Goal: Task Accomplishment & Management: Manage account settings

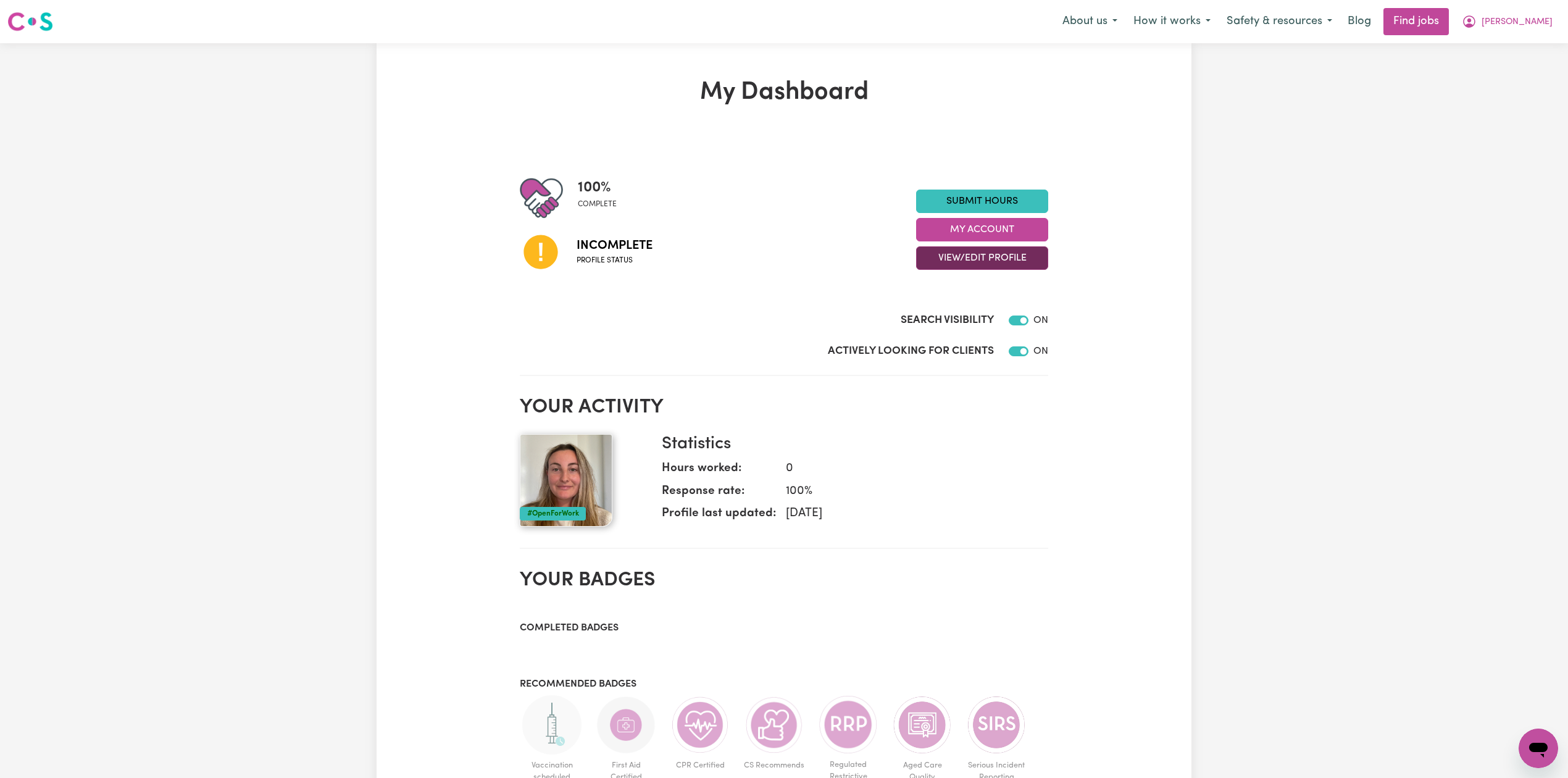
click at [929, 259] on button "View/Edit Profile" at bounding box center [982, 258] width 132 height 24
click at [931, 311] on link "Edit Profile" at bounding box center [974, 314] width 115 height 25
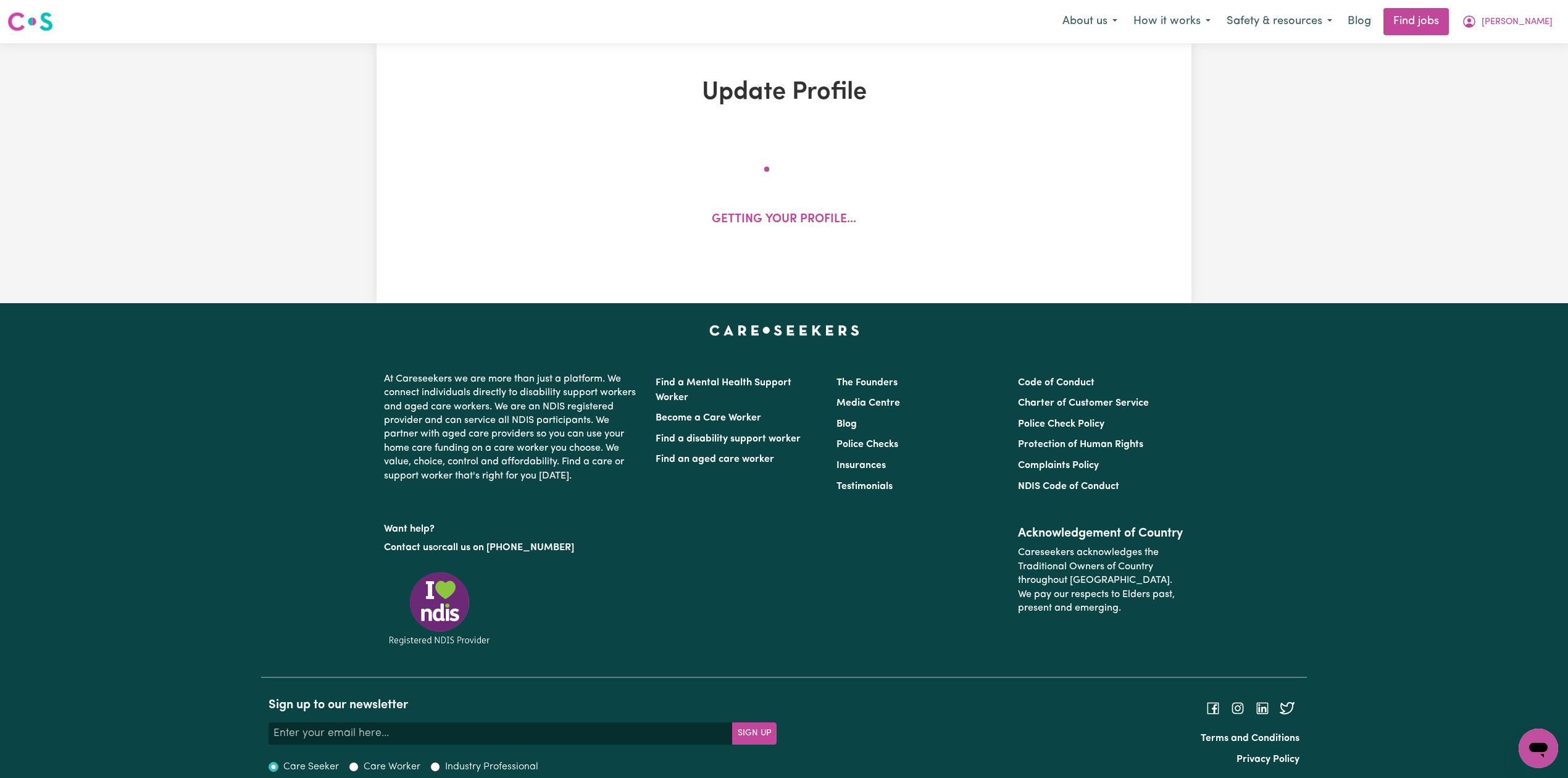
select select "[DEMOGRAPHIC_DATA]"
select select "[DEMOGRAPHIC_DATA] Citizen"
select select "Studying a healthcare related degree or qualification"
select select "100"
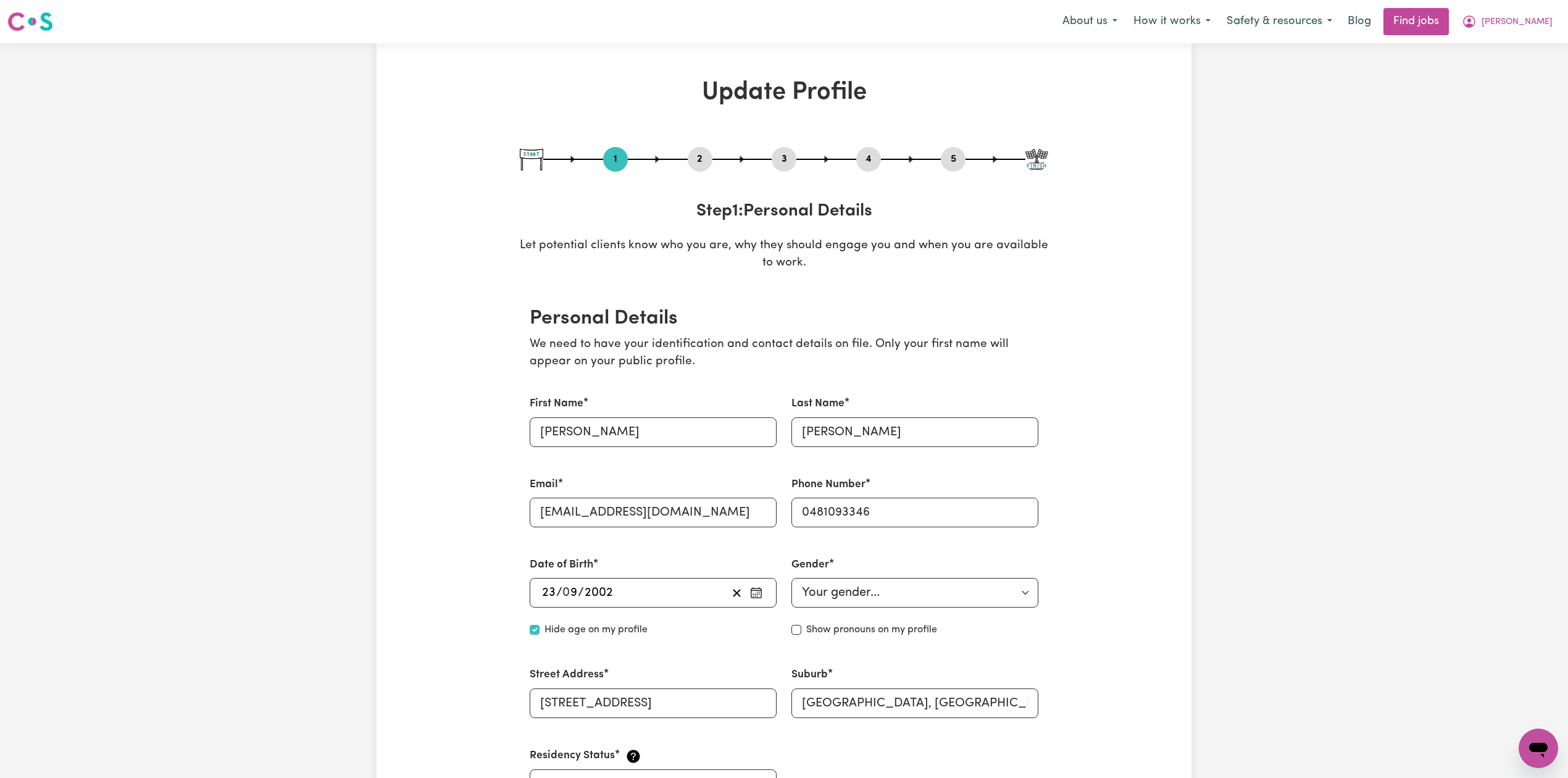
click at [705, 162] on button "2" at bounding box center [701, 159] width 25 height 16
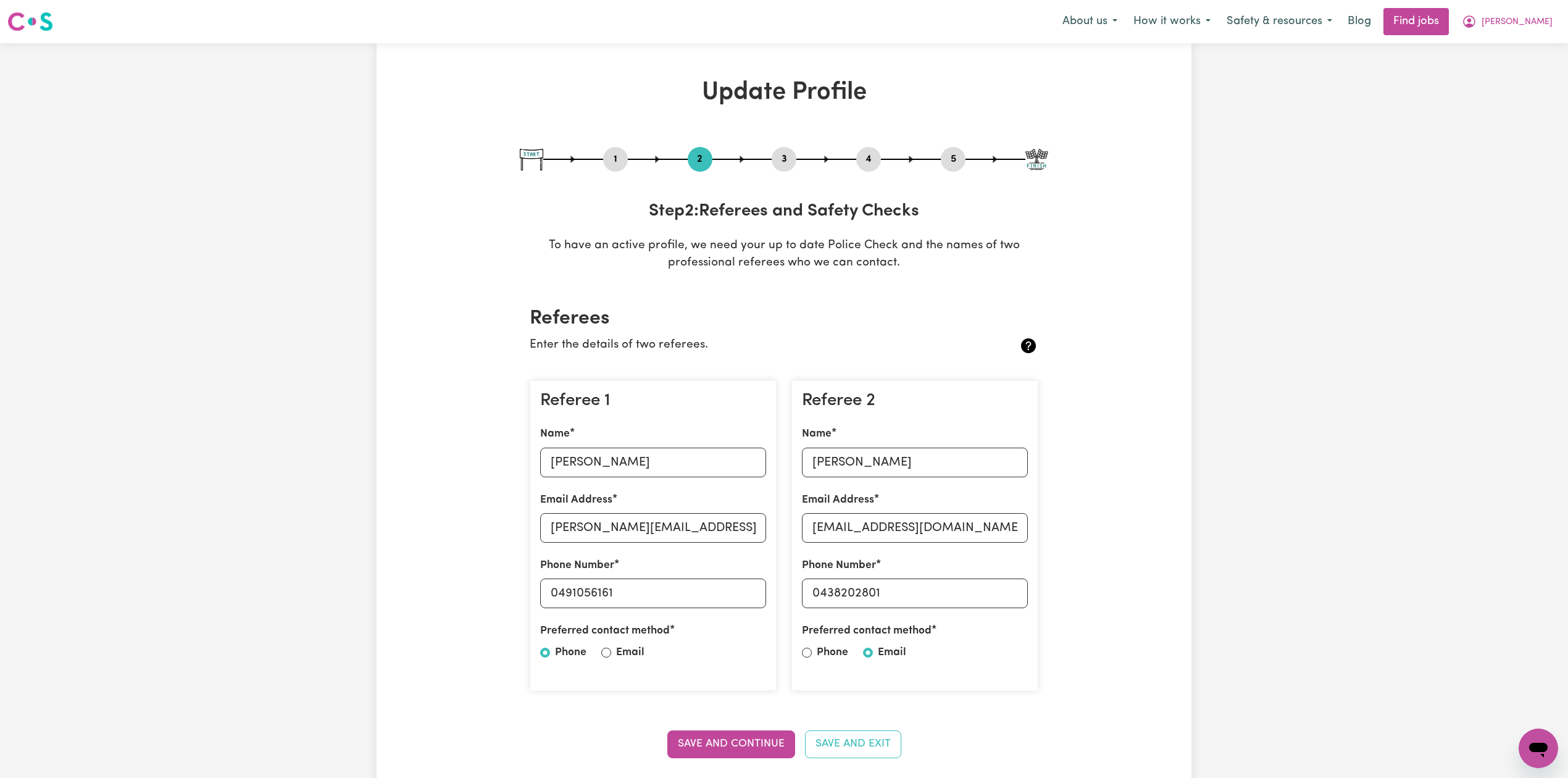
scroll to position [164, 0]
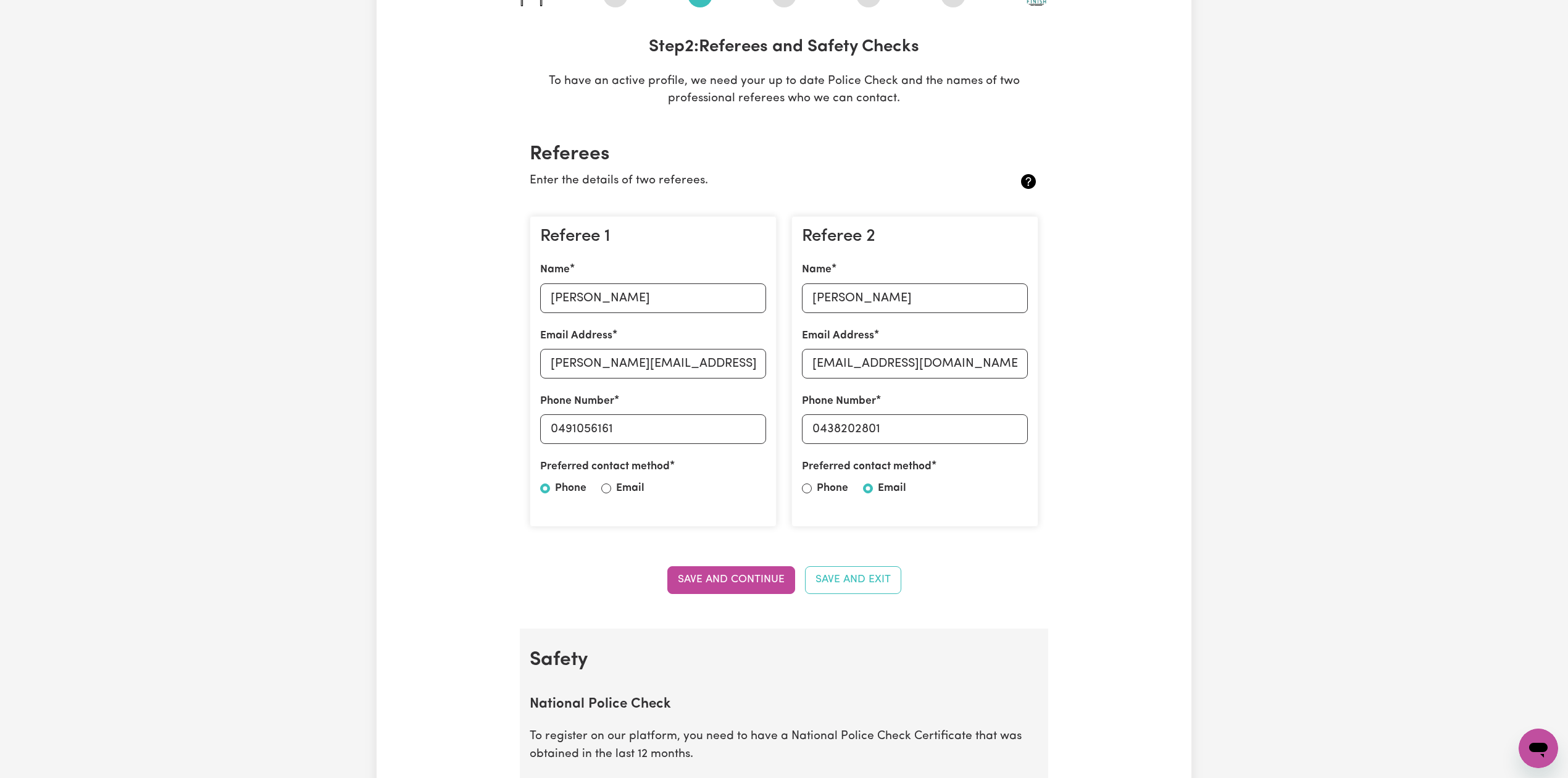
click at [639, 328] on div "Email Address [PERSON_NAME][EMAIL_ADDRESS][DOMAIN_NAME]" at bounding box center [653, 353] width 226 height 51
click at [641, 298] on input "[PERSON_NAME]" at bounding box center [653, 298] width 226 height 30
click at [623, 362] on input "[PERSON_NAME][EMAIL_ADDRESS][DOMAIN_NAME]" at bounding box center [653, 364] width 226 height 30
drag, startPoint x: 561, startPoint y: 423, endPoint x: 715, endPoint y: 421, distance: 154.0
click at [715, 421] on input "0491056161" at bounding box center [653, 429] width 226 height 30
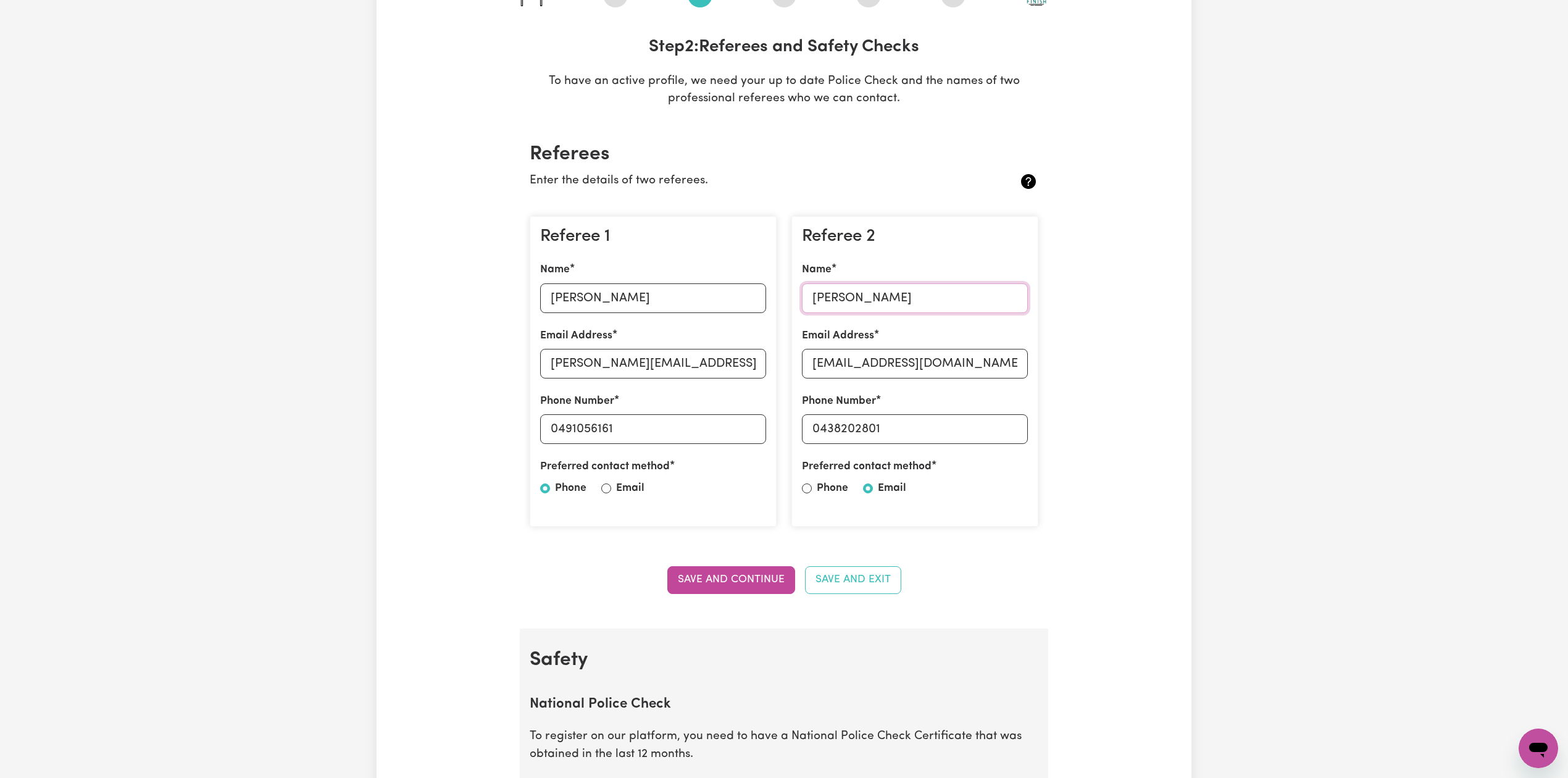
click at [865, 304] on input "[PERSON_NAME]" at bounding box center [915, 298] width 226 height 30
click at [958, 368] on input "[EMAIL_ADDRESS][DOMAIN_NAME]" at bounding box center [915, 364] width 226 height 30
drag, startPoint x: 820, startPoint y: 423, endPoint x: 981, endPoint y: 423, distance: 161.0
click at [981, 423] on input "0438202801" at bounding box center [915, 429] width 226 height 30
drag, startPoint x: 455, startPoint y: 396, endPoint x: 473, endPoint y: 398, distance: 18.1
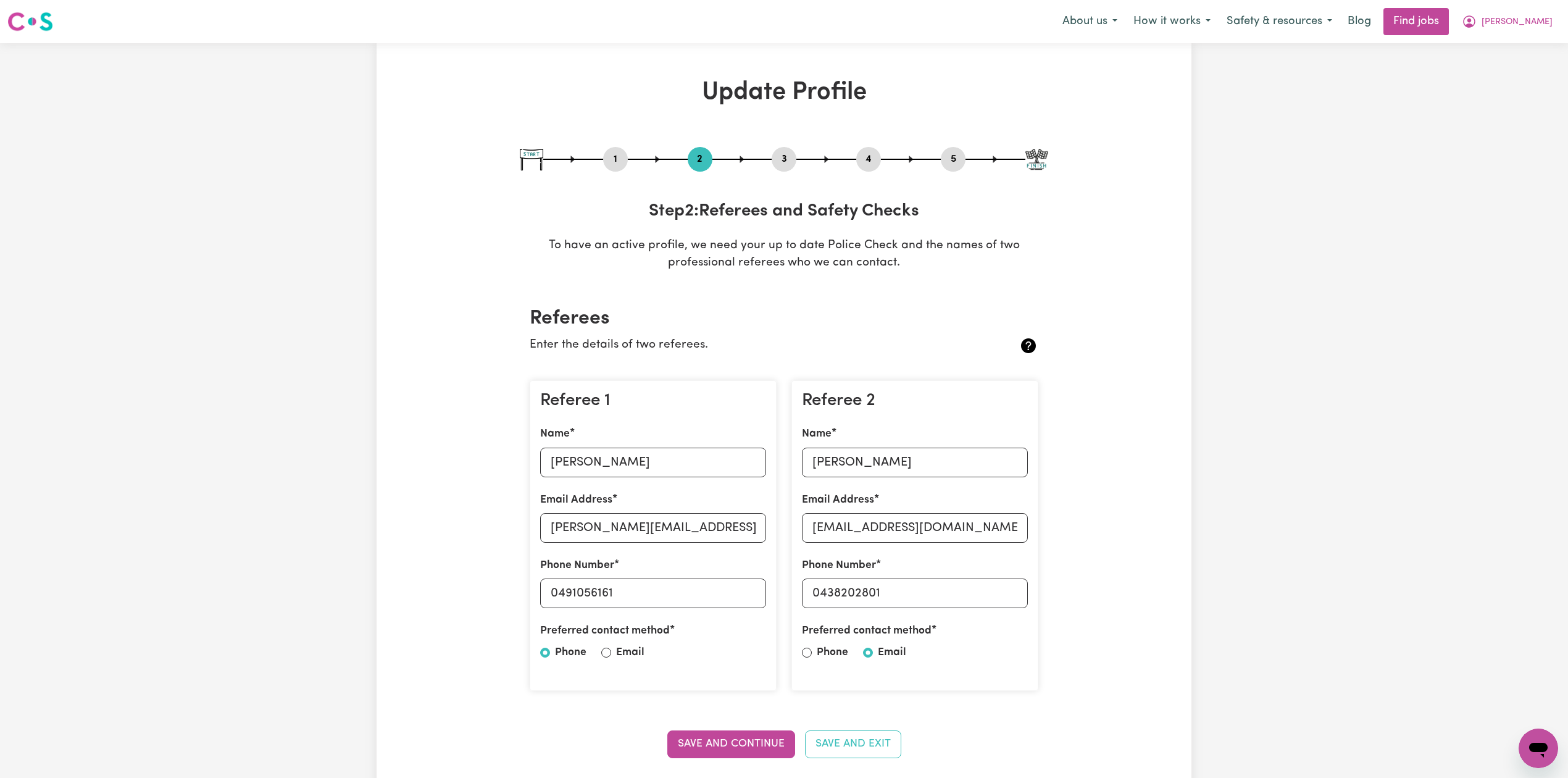
click at [791, 154] on button "3" at bounding box center [784, 159] width 25 height 16
select select "2022"
select select "2025"
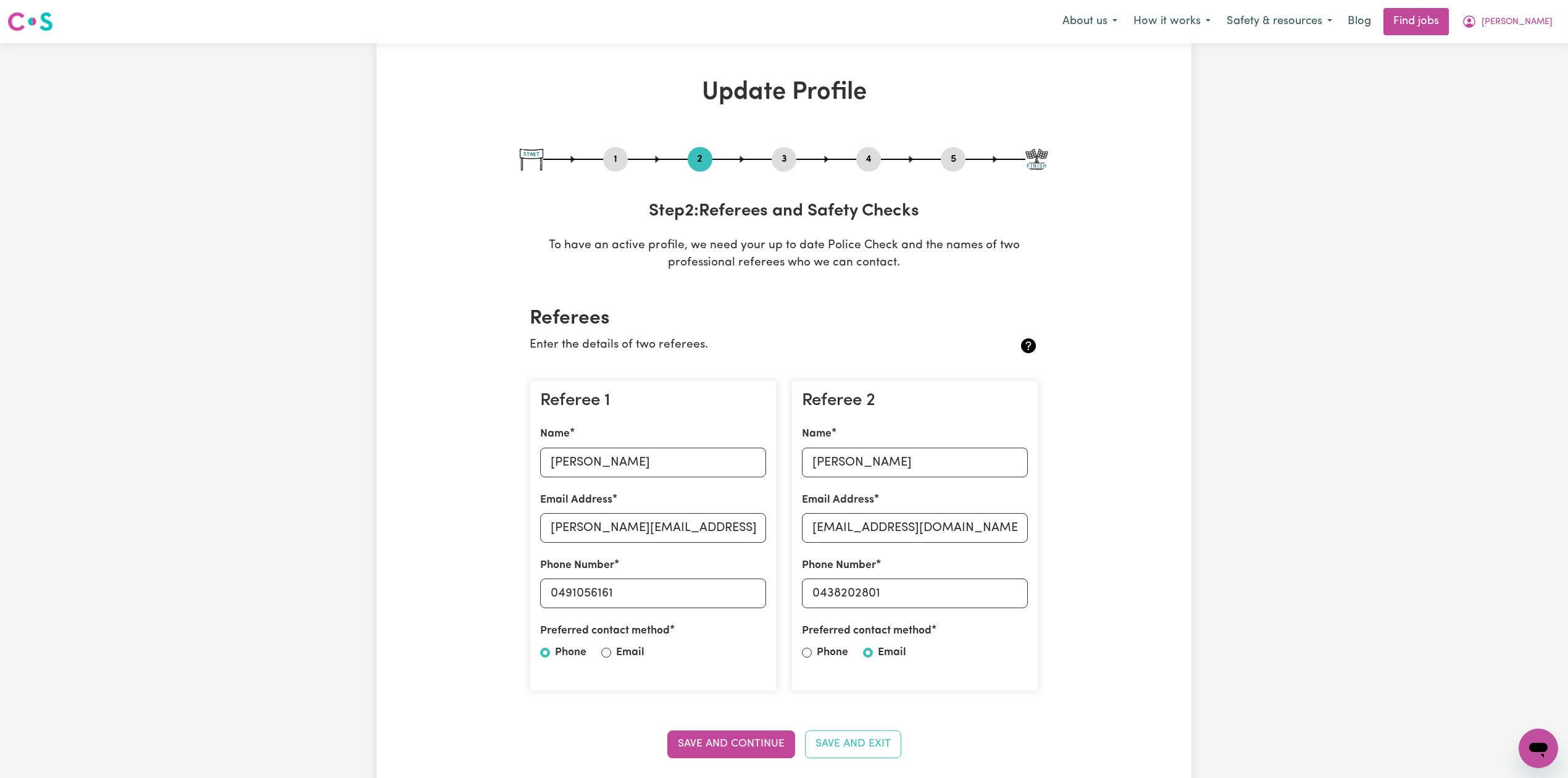
select select "Certificate III (Individual Support)"
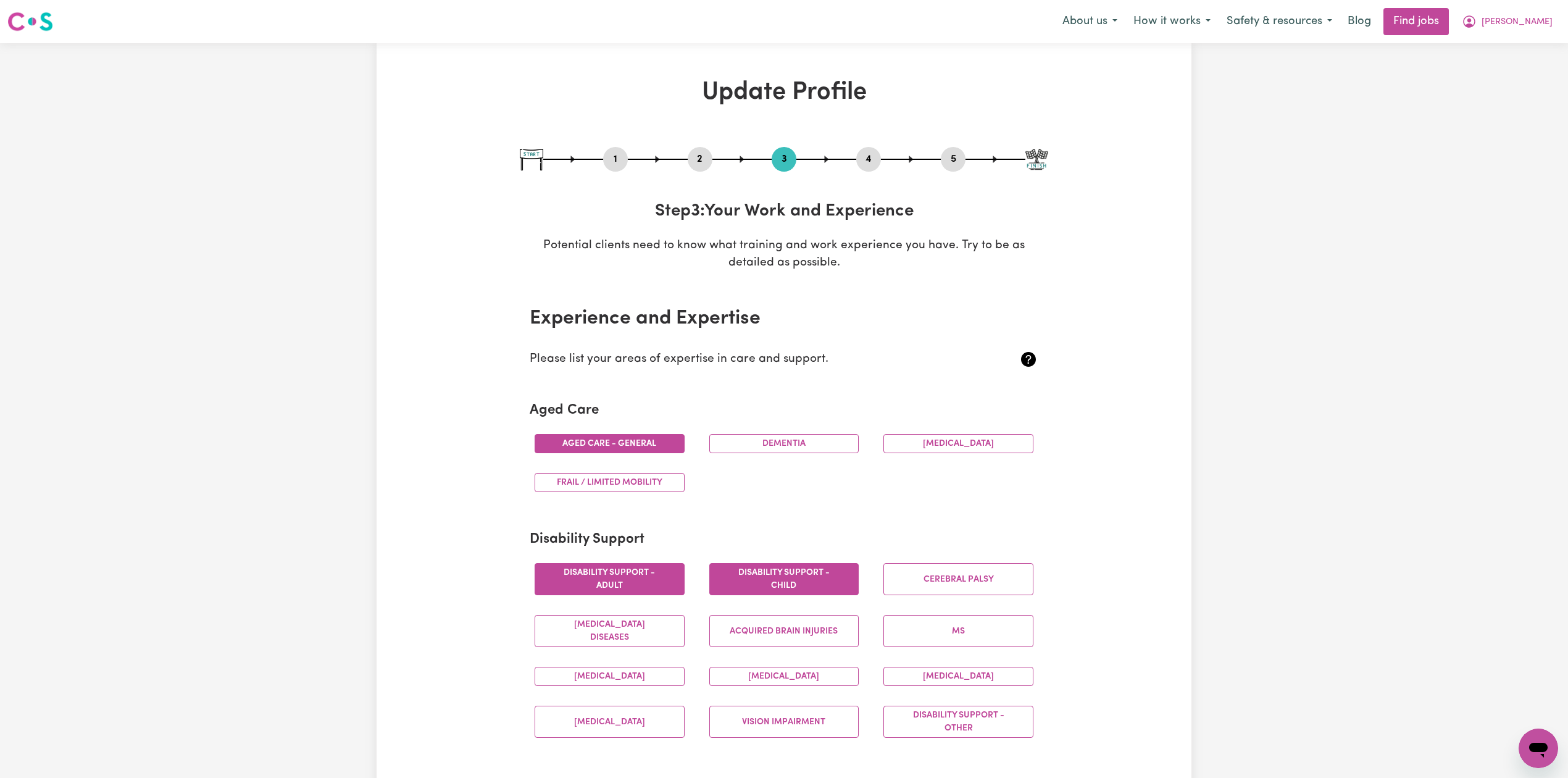
click at [865, 156] on button "4" at bounding box center [869, 159] width 25 height 16
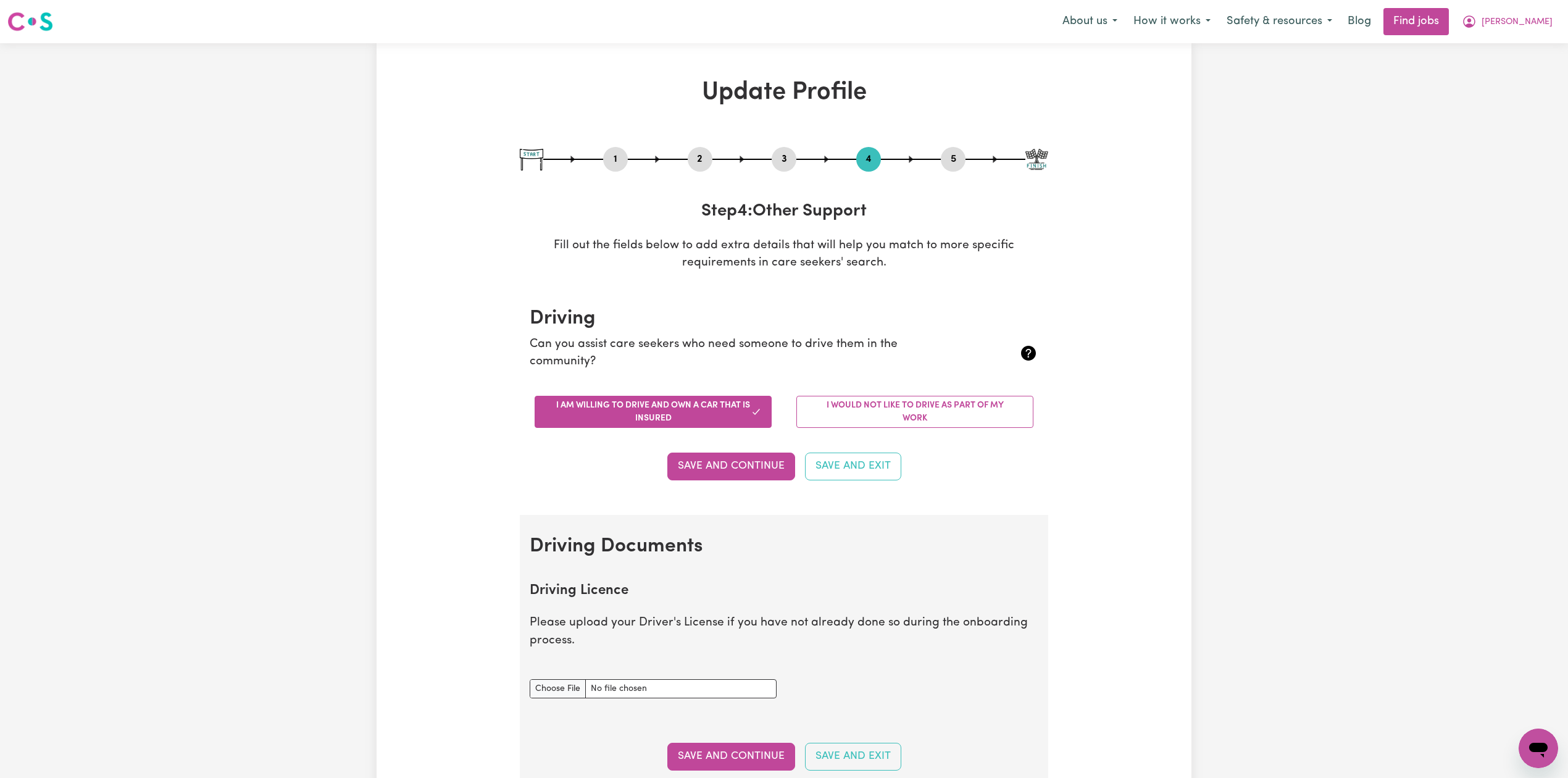
click at [962, 156] on button "5" at bounding box center [954, 159] width 25 height 16
select select "I am providing services by being employed by an organisation"
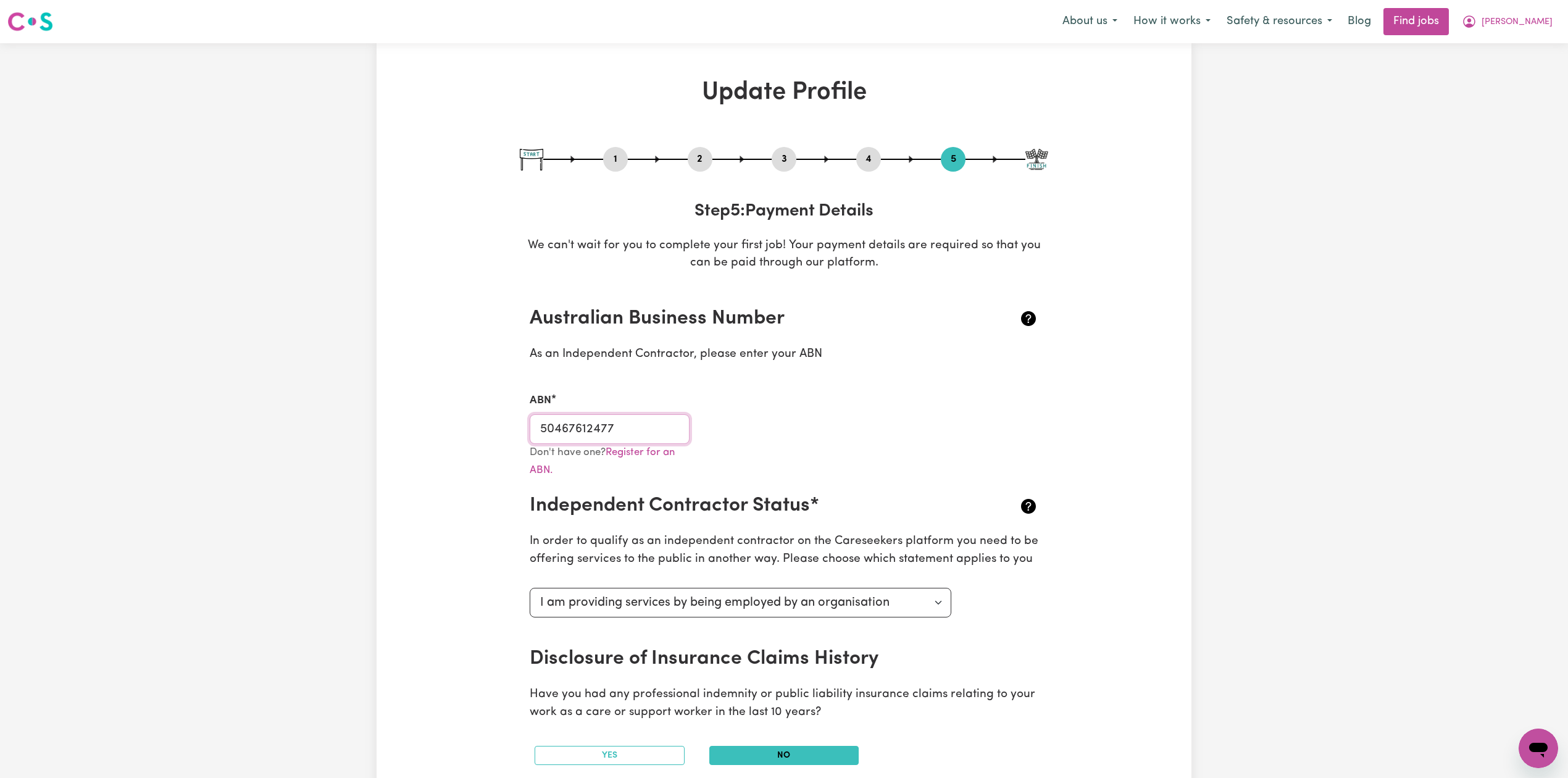
click at [636, 428] on input "50467612477" at bounding box center [610, 429] width 160 height 30
click at [578, 426] on input "50467612477" at bounding box center [610, 429] width 160 height 30
click at [1546, 19] on span "[PERSON_NAME]" at bounding box center [1517, 22] width 71 height 14
click at [1514, 72] on link "My Dashboard" at bounding box center [1511, 71] width 97 height 24
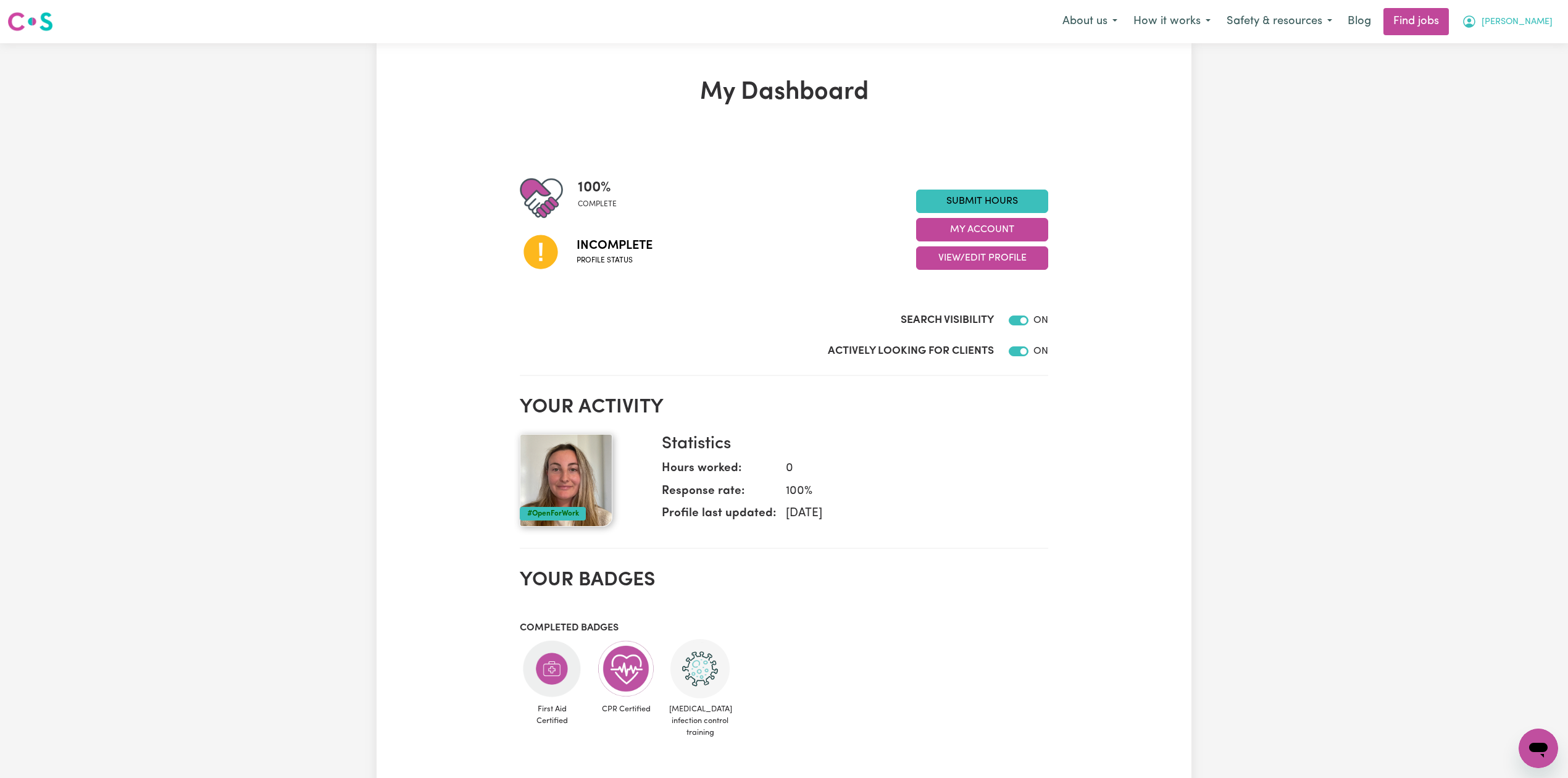
drag, startPoint x: 1526, startPoint y: 6, endPoint x: 1523, endPoint y: 17, distance: 11.4
click at [1526, 10] on nav "Menu About us How it works Safety & resources Blog Find jobs [PERSON_NAME]" at bounding box center [784, 22] width 1568 height 43
click at [1522, 19] on button "[PERSON_NAME]" at bounding box center [1508, 21] width 107 height 26
click at [1512, 100] on link "Logout" at bounding box center [1511, 95] width 97 height 24
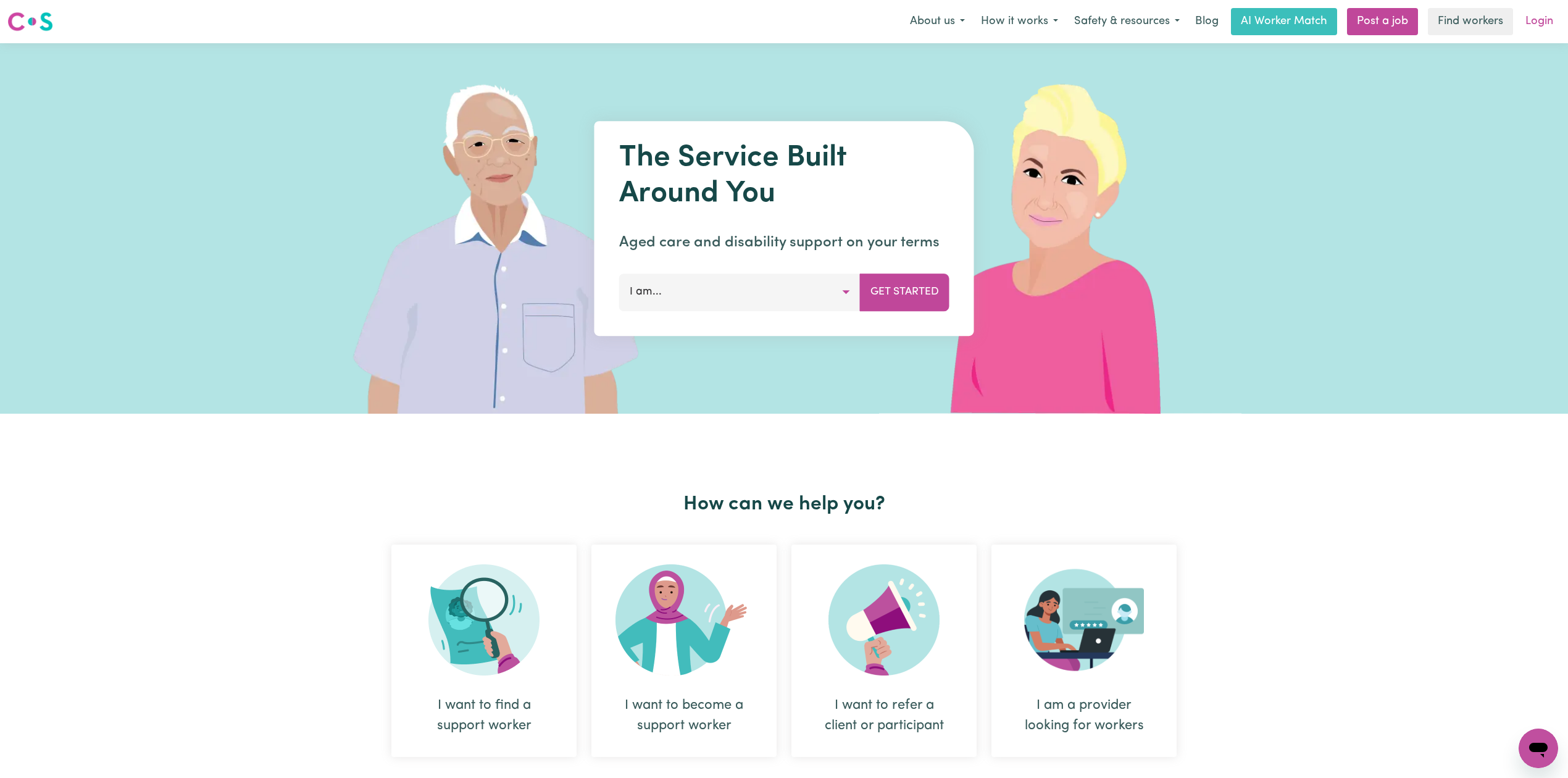
click at [1528, 10] on link "Login" at bounding box center [1539, 22] width 42 height 27
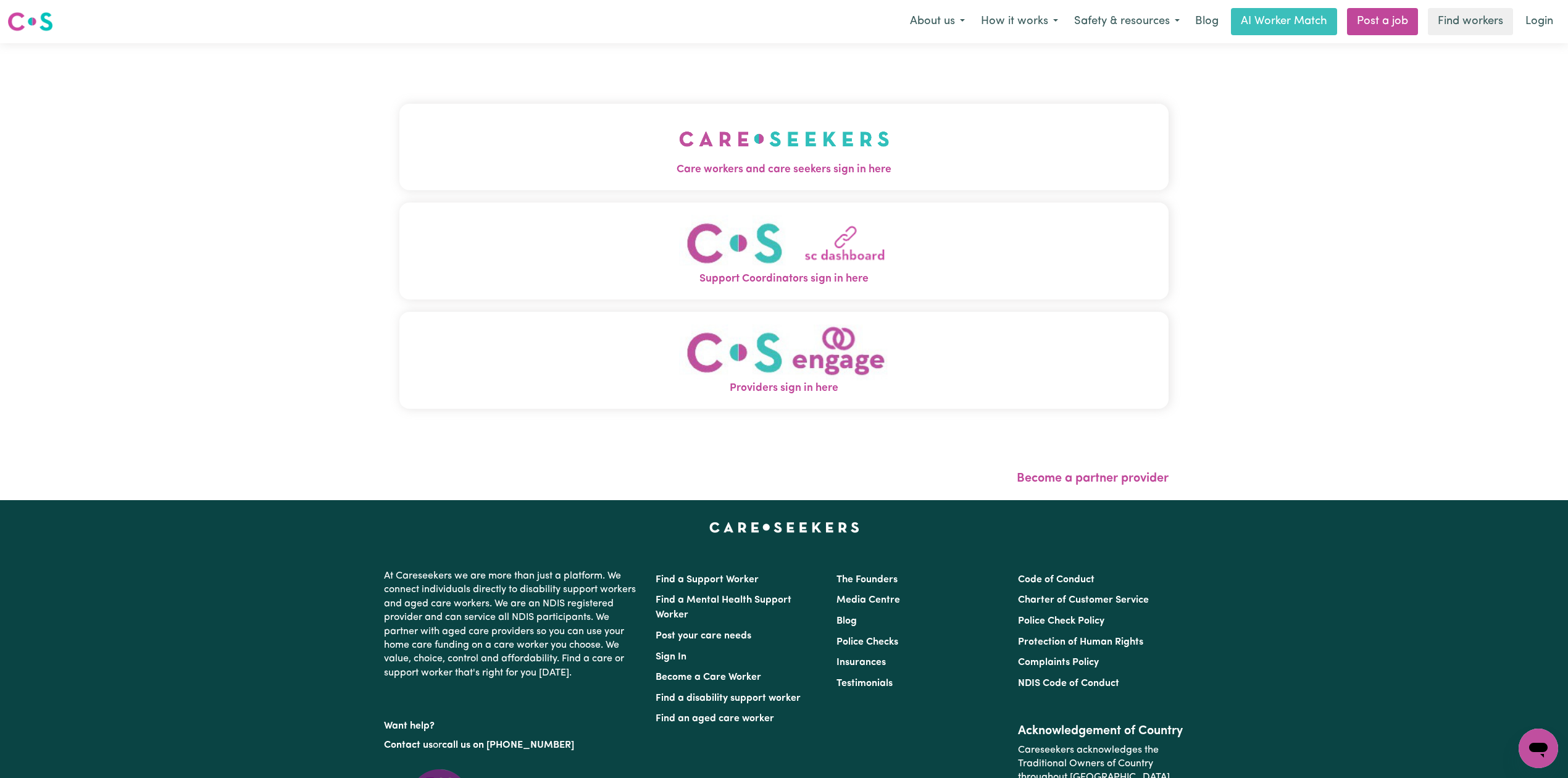
click at [668, 181] on button "Care workers and care seekers sign in here" at bounding box center [784, 147] width 769 height 86
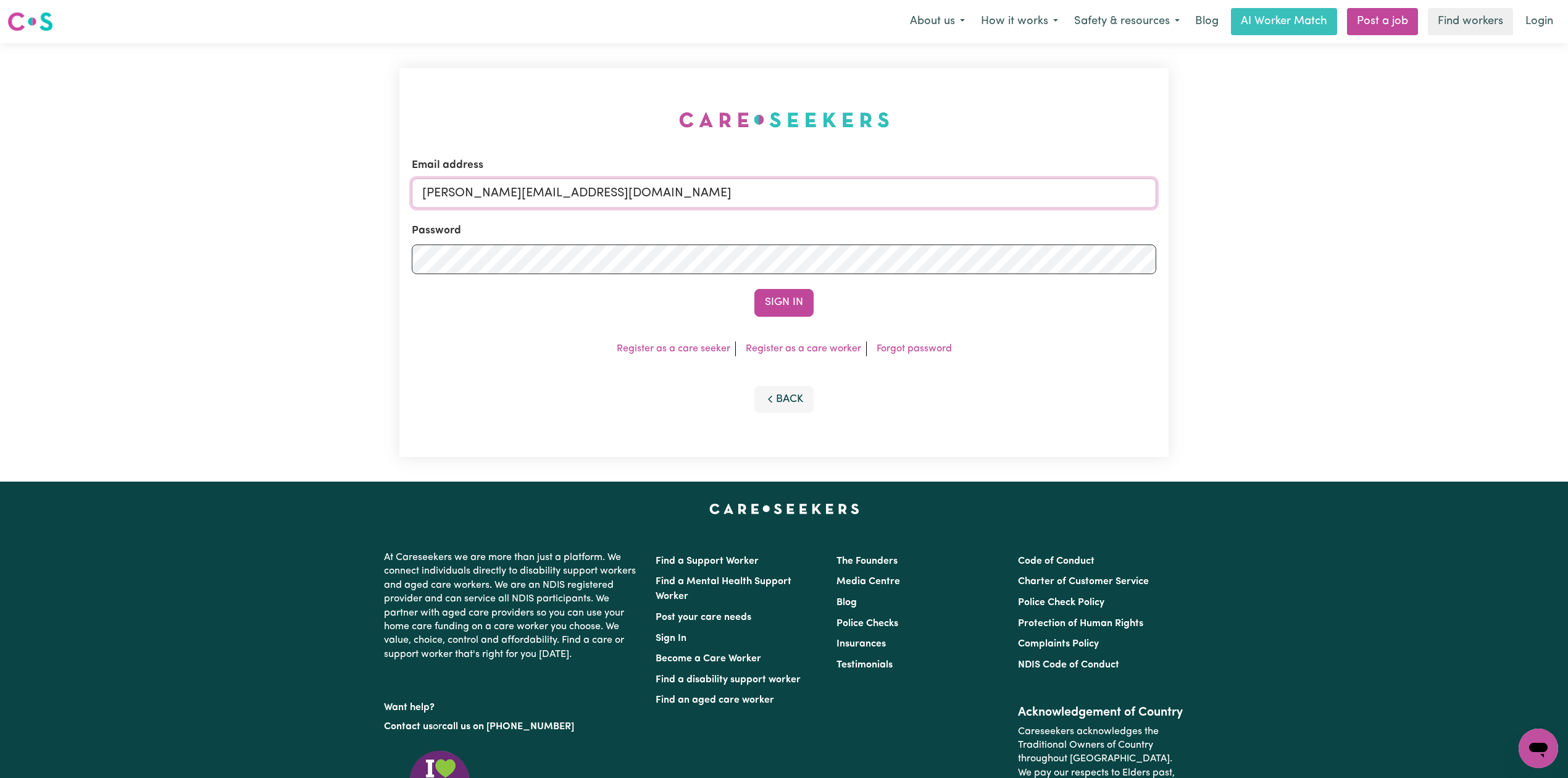
drag, startPoint x: 612, startPoint y: 198, endPoint x: 599, endPoint y: 207, distance: 15.8
click at [611, 197] on input "[PERSON_NAME][EMAIL_ADDRESS][DOMAIN_NAME]" at bounding box center [784, 193] width 744 height 30
drag, startPoint x: 489, startPoint y: 184, endPoint x: 799, endPoint y: 238, distance: 314.7
click at [826, 206] on input "Superuser~[EMAIL_ADDRESS][DOMAIN_NAME]" at bounding box center [784, 193] width 744 height 30
type input "Superuser~[EMAIL_ADDRESS][DOMAIN_NAME]"
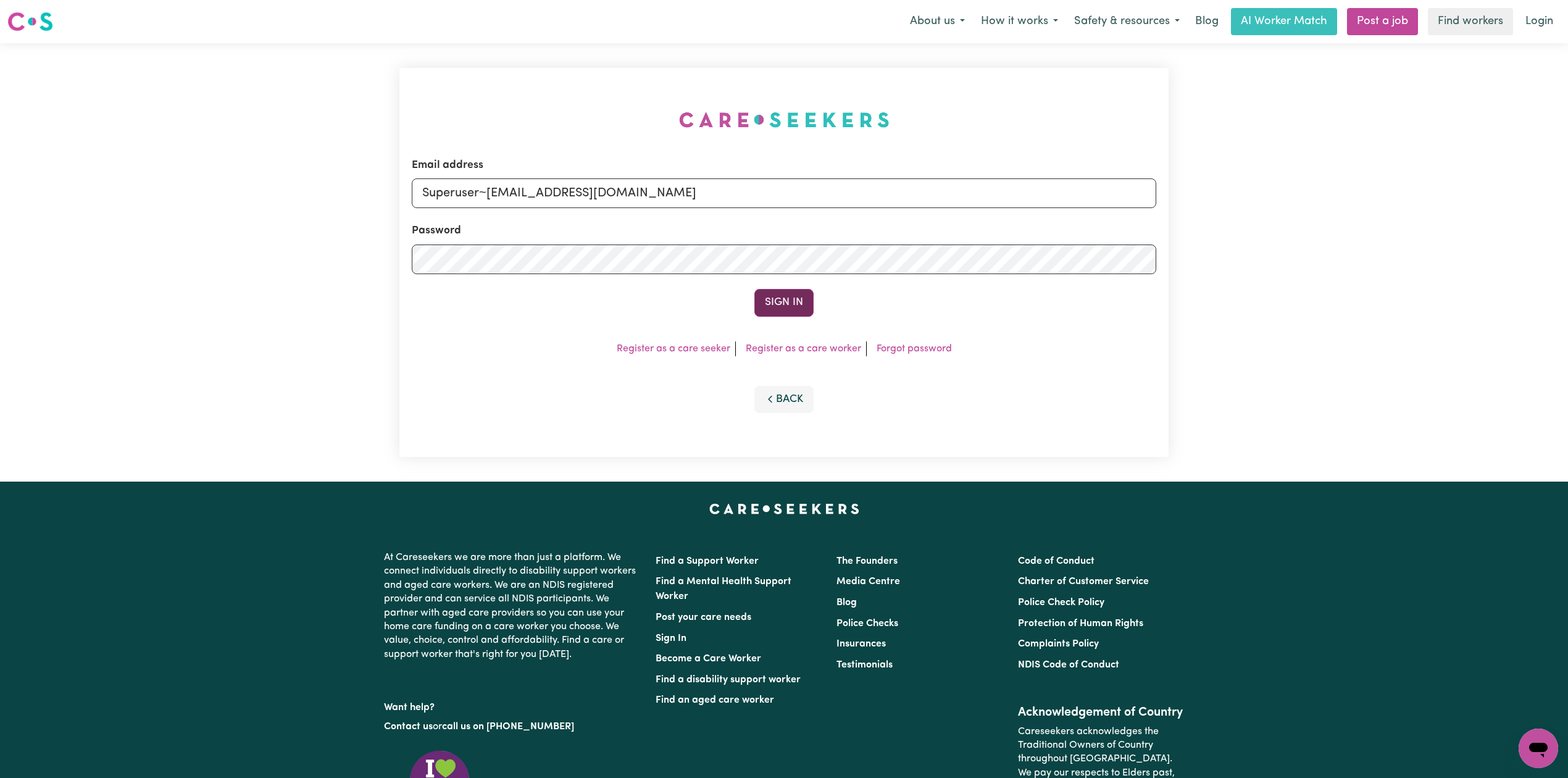
click at [757, 302] on button "Sign In" at bounding box center [784, 302] width 59 height 27
